Goal: Find specific page/section: Find specific page/section

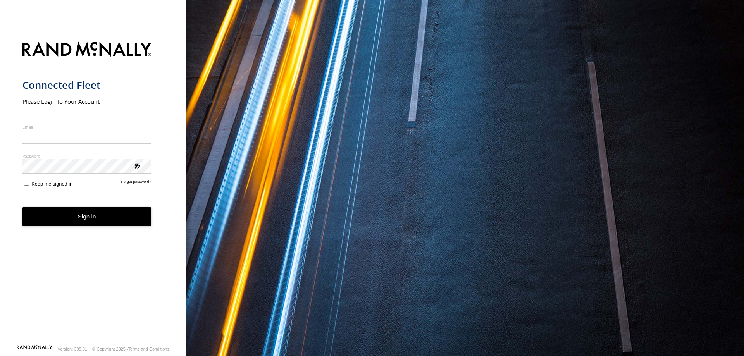
click at [53, 140] on input "Email" at bounding box center [86, 137] width 129 height 14
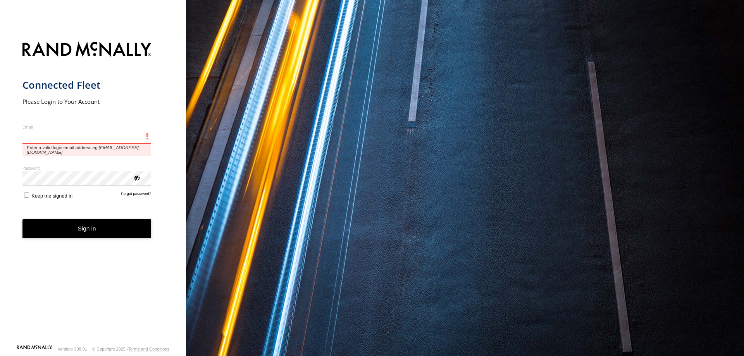
type input "**********"
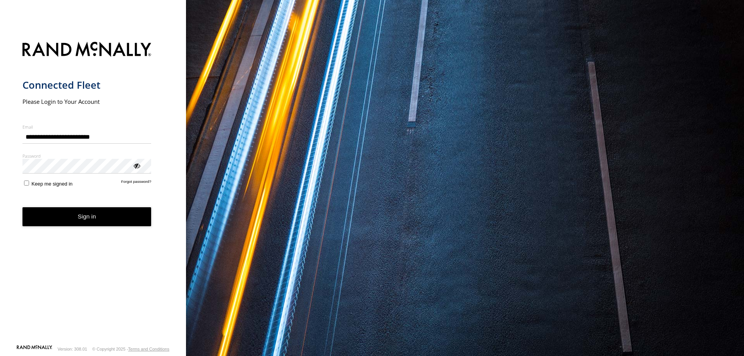
click at [90, 217] on button "Sign in" at bounding box center [86, 216] width 129 height 19
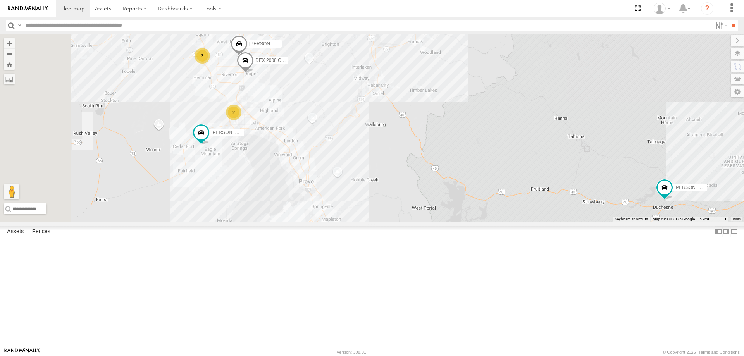
drag, startPoint x: 326, startPoint y: 213, endPoint x: 403, endPoint y: 210, distance: 76.4
click at [401, 208] on div "MITCH- 2022 F150 JARED -2017 F150 JORGE 2020 F350 GT2 3 RUBEN 2017 E350 GT1 2 D…" at bounding box center [372, 128] width 744 height 188
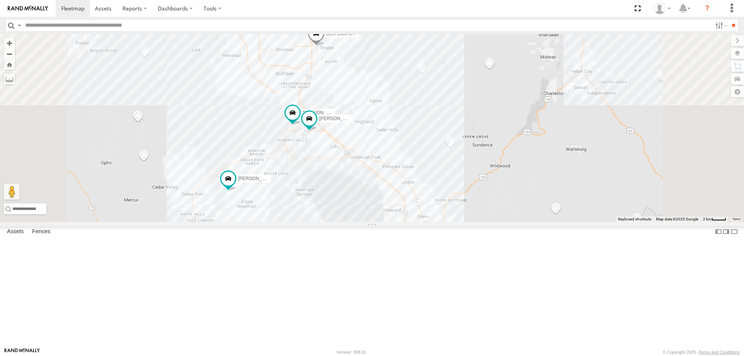
drag, startPoint x: 403, startPoint y: 213, endPoint x: 413, endPoint y: 280, distance: 68.2
click at [413, 222] on div "MITCH- 2022 F150 JARED -2017 F150 JORGE 2020 F350 GT2 RUBEN 2017 E350 GT1 DEX 2…" at bounding box center [372, 128] width 744 height 188
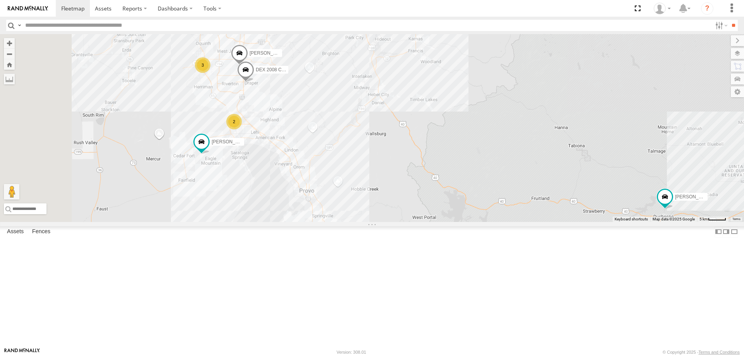
drag, startPoint x: 376, startPoint y: 217, endPoint x: 435, endPoint y: 203, distance: 60.1
click at [435, 203] on div "MITCH- 2022 F150 JARED -2017 F150 JORGE 2020 F350 GT2 3 RUBEN 2017 E350 GT1 2 D…" at bounding box center [372, 128] width 744 height 188
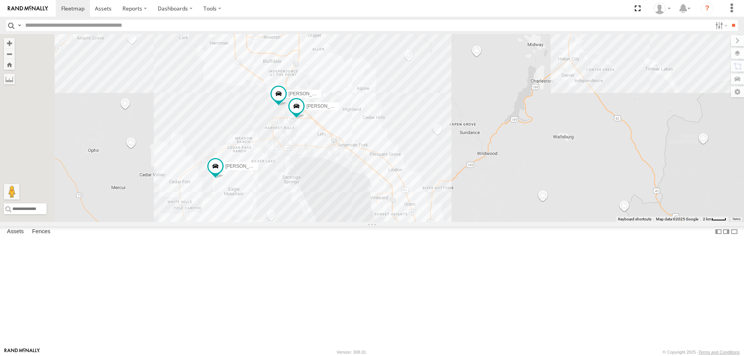
drag, startPoint x: 350, startPoint y: 168, endPoint x: 385, endPoint y: 219, distance: 61.9
click at [385, 219] on div "MITCH- 2022 F150 JARED -2017 F150 JORGE 2020 F350 GT2 RUBEN 2017 E350 GT1 DEX 2…" at bounding box center [372, 128] width 744 height 188
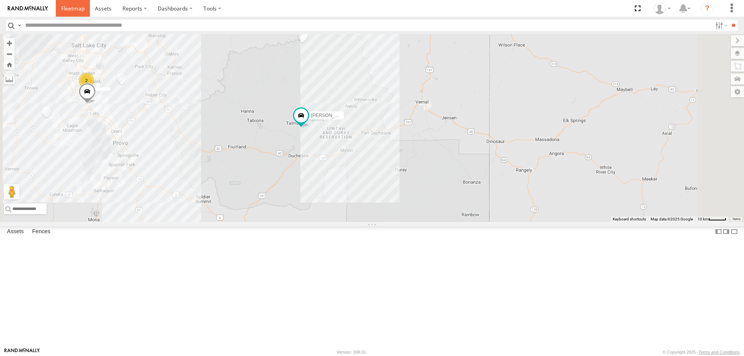
click at [73, 11] on span at bounding box center [72, 8] width 23 height 7
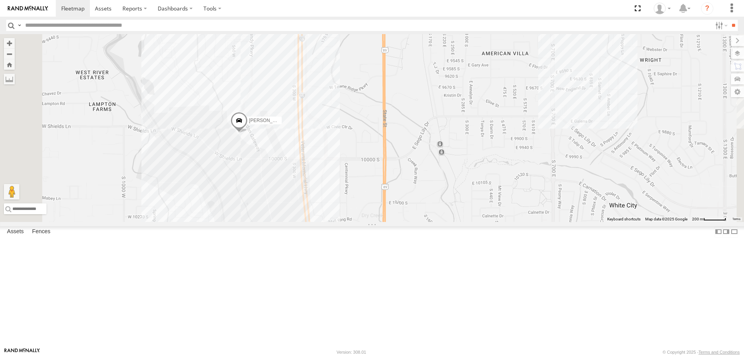
click at [339, 197] on div "[PERSON_NAME] 2020 F350 GT2 [PERSON_NAME] 2017 E350 GT1 [PERSON_NAME]- 2022 F15…" at bounding box center [372, 128] width 744 height 188
click at [337, 220] on div "[PERSON_NAME] 2020 F350 GT2 [PERSON_NAME] 2017 E350 GT1 [PERSON_NAME]- 2022 F15…" at bounding box center [372, 128] width 744 height 188
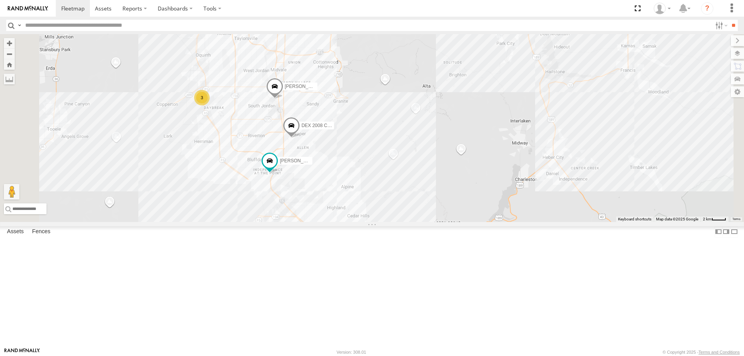
drag, startPoint x: 376, startPoint y: 267, endPoint x: 435, endPoint y: 141, distance: 138.6
click at [435, 141] on div "[PERSON_NAME] 2020 F350 GT2 [PERSON_NAME] 2017 E350 GT1 [PERSON_NAME]- 2022 F15…" at bounding box center [372, 128] width 744 height 188
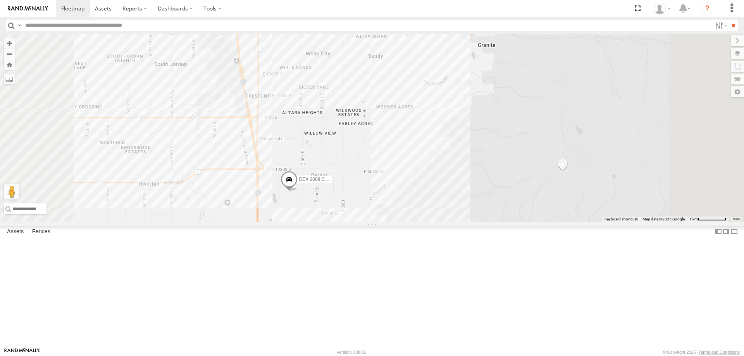
drag, startPoint x: 444, startPoint y: 81, endPoint x: 420, endPoint y: 137, distance: 60.2
click at [420, 137] on div "[PERSON_NAME] 2020 F350 GT2 [PERSON_NAME] 2017 E350 GT1 [PERSON_NAME]- 2022 F15…" at bounding box center [372, 128] width 744 height 188
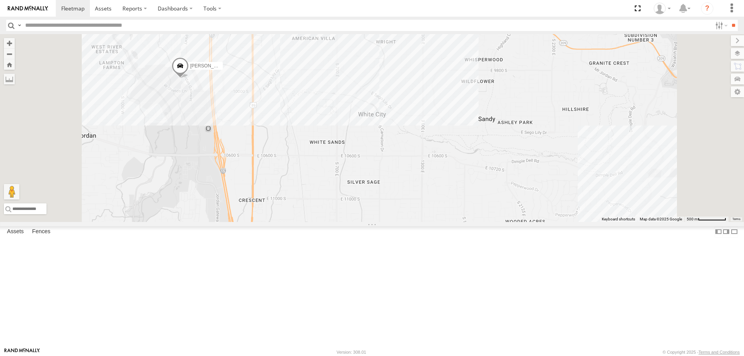
click at [313, 73] on div "[PERSON_NAME] 2020 F350 GT2 [PERSON_NAME] 2017 E350 GT1 [PERSON_NAME]- 2022 F15…" at bounding box center [372, 128] width 744 height 188
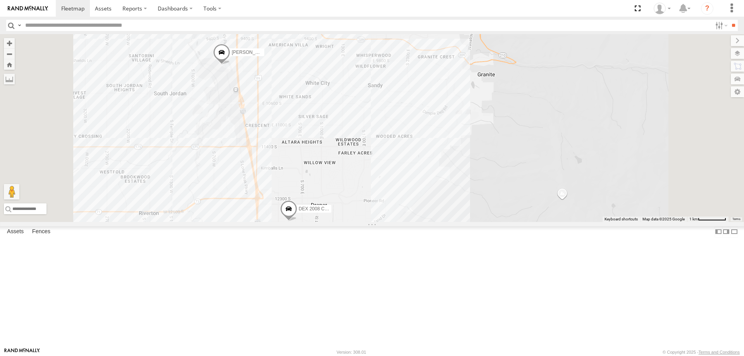
click at [410, 114] on div "[PERSON_NAME] 2020 F350 GT2 [PERSON_NAME] 2017 E350 GT1 [PERSON_NAME]- 2022 F15…" at bounding box center [372, 128] width 744 height 188
click at [474, 135] on div "[PERSON_NAME] 2020 F350 GT2 [PERSON_NAME] 2017 E350 GT1 [PERSON_NAME]- 2022 F15…" at bounding box center [372, 128] width 744 height 188
click at [455, 99] on div "[PERSON_NAME] 2020 F350 GT2 [PERSON_NAME] 2017 E350 GT1 [PERSON_NAME]- 2022 F15…" at bounding box center [372, 128] width 744 height 188
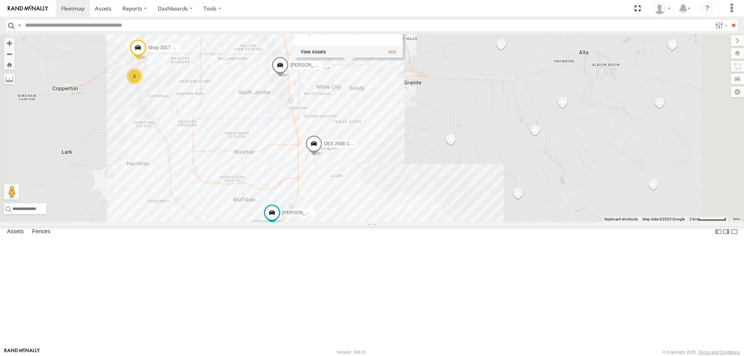
click at [458, 169] on div "[PERSON_NAME] 2020 F350 GT2 [PERSON_NAME] 2017 E350 GT1 [PERSON_NAME]- 2022 F15…" at bounding box center [372, 128] width 744 height 188
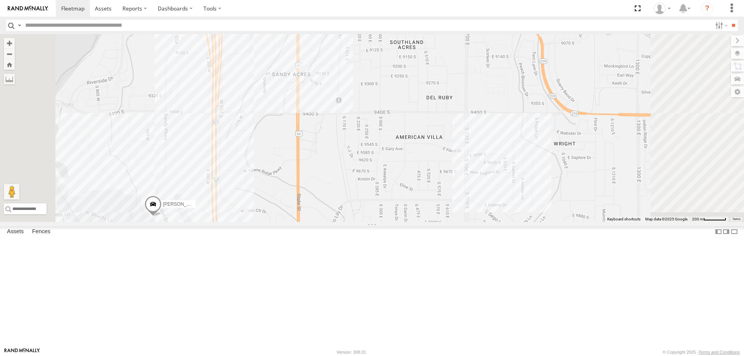
click at [367, 81] on div "[PERSON_NAME] 2020 F350 GT2 [PERSON_NAME] 2017 E350 GT1 [PERSON_NAME]- 2022 F15…" at bounding box center [372, 128] width 744 height 188
click at [393, 113] on div "[PERSON_NAME] 2020 F350 GT2 [PERSON_NAME] 2017 E350 GT1 [PERSON_NAME]- 2022 F15…" at bounding box center [372, 128] width 744 height 188
click at [622, 218] on div "[PERSON_NAME] 2020 F350 GT2 [PERSON_NAME] 2017 E350 GT1 [PERSON_NAME]- 2022 F15…" at bounding box center [372, 128] width 744 height 188
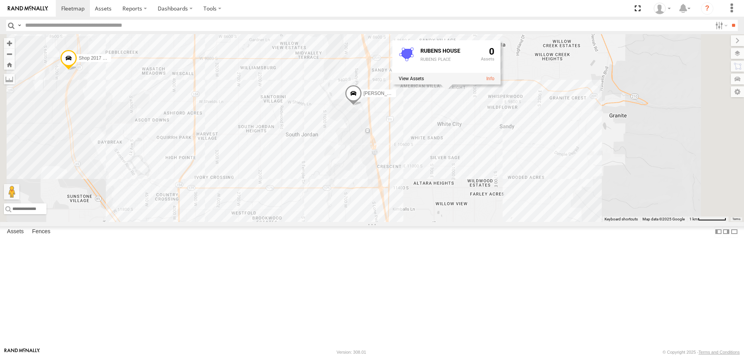
drag, startPoint x: 599, startPoint y: 215, endPoint x: 582, endPoint y: 237, distance: 27.0
click at [583, 222] on div "[PERSON_NAME] 2020 F350 GT2 [PERSON_NAME] 2017 E350 GT1 [PERSON_NAME]- 2022 F15…" at bounding box center [372, 128] width 744 height 188
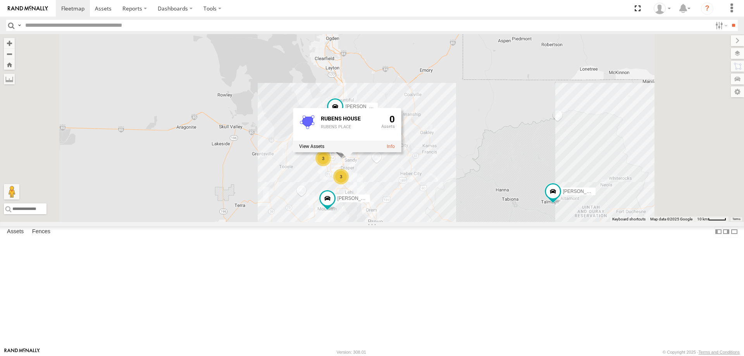
click at [563, 192] on div "[PERSON_NAME] 2020 F350 GT2 [PERSON_NAME] 2017 E350 GT1 [PERSON_NAME]- 2022 F15…" at bounding box center [372, 128] width 744 height 188
